Goal: Task Accomplishment & Management: Manage account settings

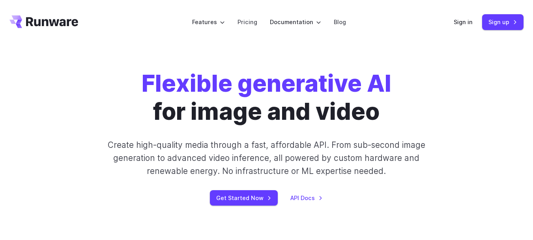
click at [403, 62] on div "Flexible generative AI for image and video Create high-quality media through a …" at bounding box center [266, 137] width 533 height 186
click at [394, 68] on div "Flexible generative AI for image and video Create high-quality media through a …" at bounding box center [266, 137] width 533 height 186
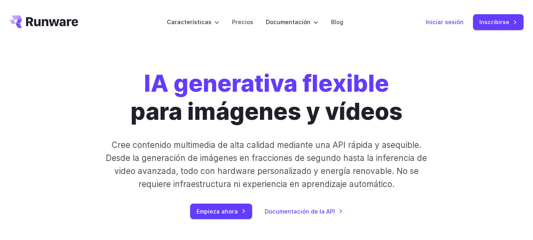
click at [450, 22] on font "Iniciar sesión" at bounding box center [445, 22] width 38 height 7
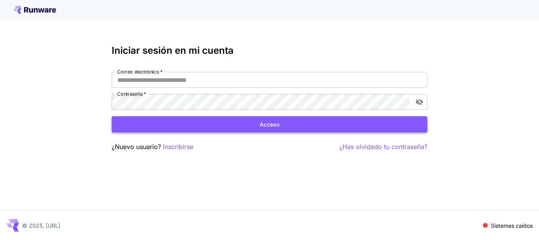
type input "**********"
click at [285, 122] on button "Acceso" at bounding box center [270, 124] width 316 height 16
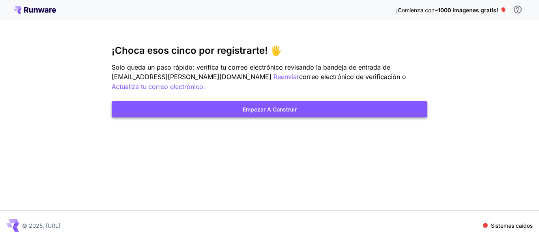
click at [302, 110] on button "Empezar a construir" at bounding box center [270, 109] width 316 height 16
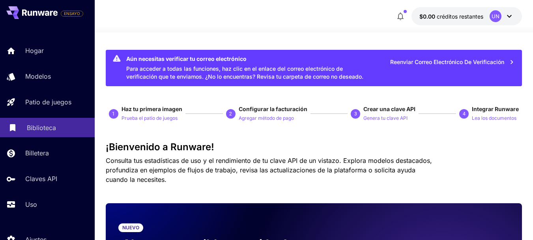
click at [68, 128] on div "Biblioteca" at bounding box center [58, 127] width 62 height 9
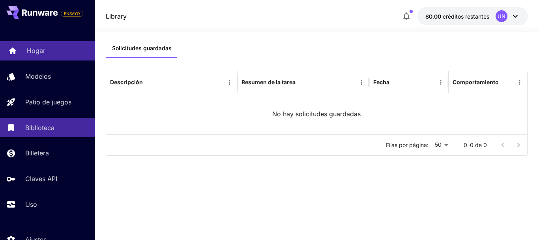
click at [53, 49] on div "Hogar" at bounding box center [58, 50] width 62 height 9
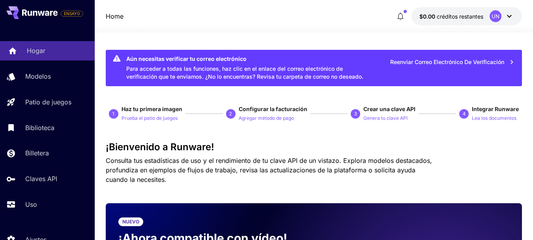
click at [51, 45] on link "Hogar" at bounding box center [47, 50] width 95 height 19
click at [30, 11] on icon at bounding box center [40, 12] width 36 height 6
click at [495, 15] on font "UN" at bounding box center [496, 16] width 8 height 6
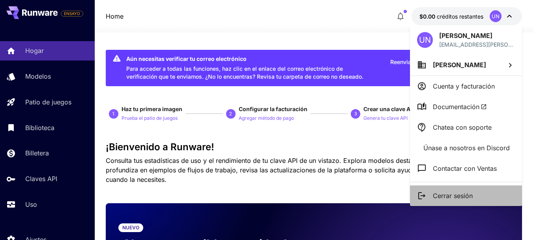
click at [441, 195] on font "Cerrar sesión" at bounding box center [453, 195] width 40 height 8
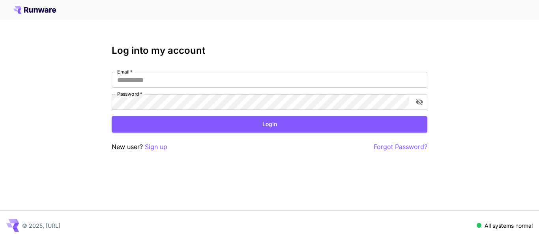
type input "**********"
